Goal: Go to known website: Access a specific website the user already knows

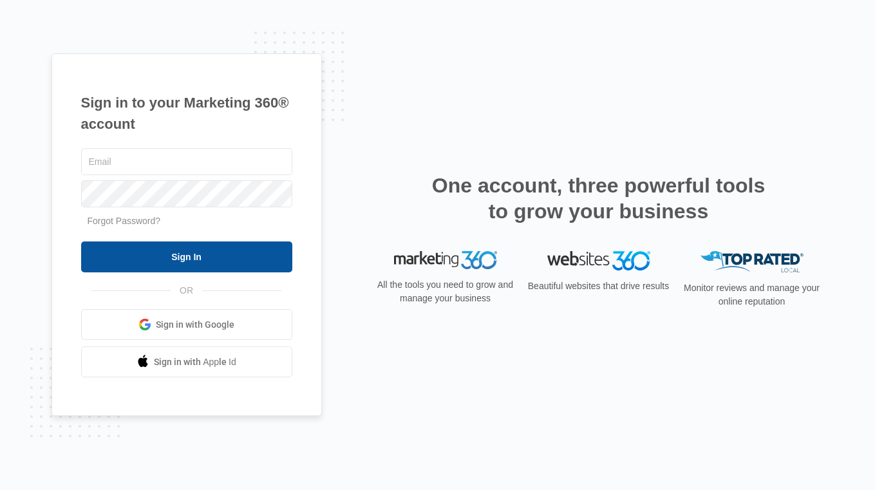
type input "[PERSON_NAME][EMAIL_ADDRESS][PERSON_NAME][DOMAIN_NAME]"
click at [181, 251] on input "Sign In" at bounding box center [186, 257] width 211 height 31
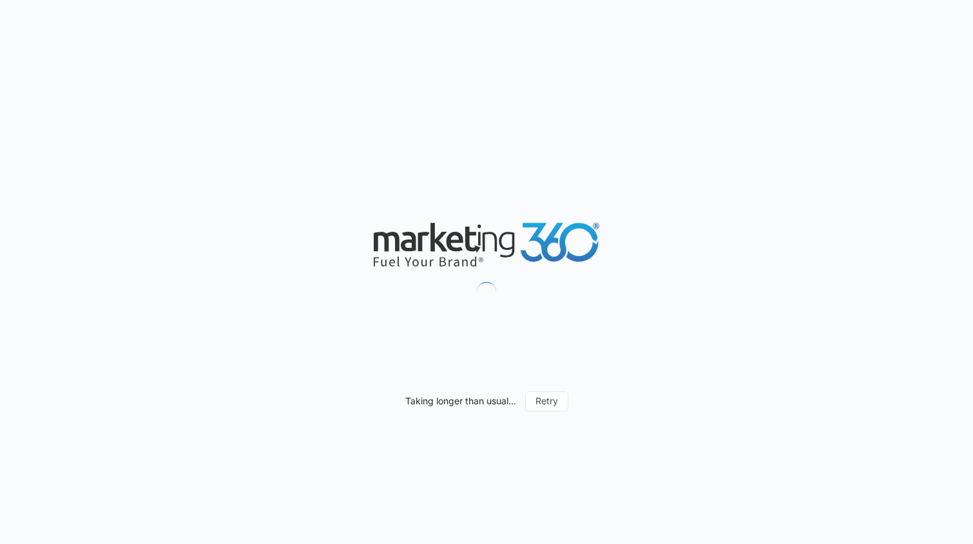
click at [447, 165] on div "Taking longer than usual... Retry" at bounding box center [486, 272] width 973 height 544
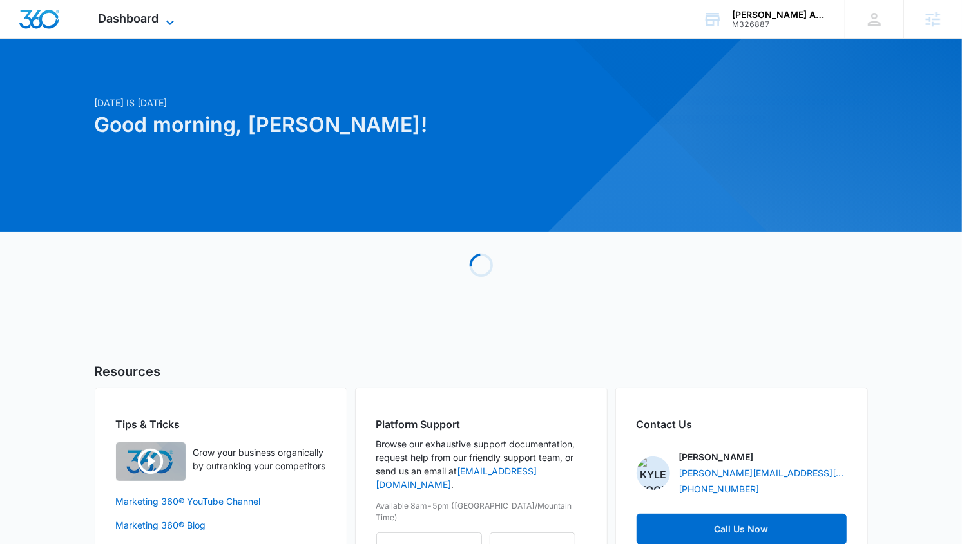
click at [137, 20] on span "Dashboard" at bounding box center [129, 19] width 61 height 14
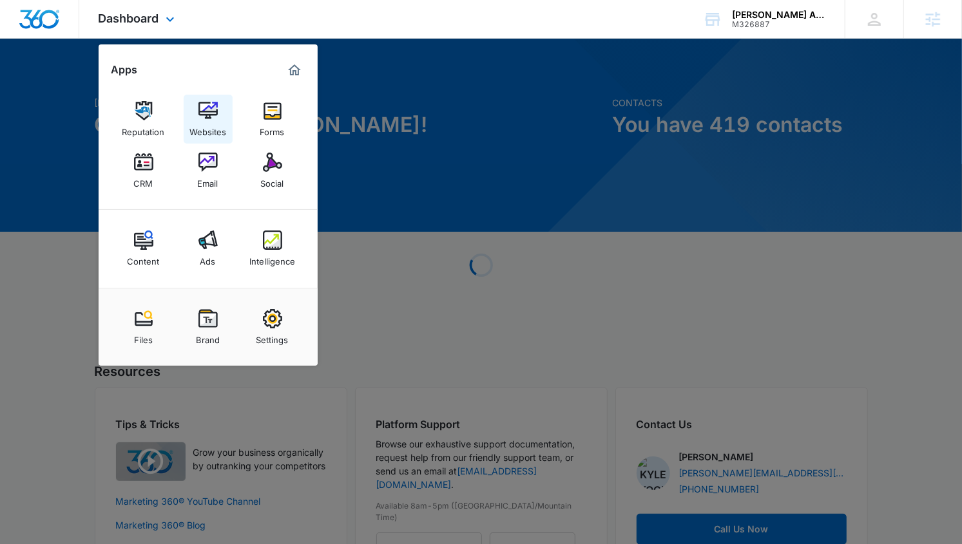
click at [207, 128] on div "Websites" at bounding box center [207, 128] width 37 height 17
